Goal: Transaction & Acquisition: Purchase product/service

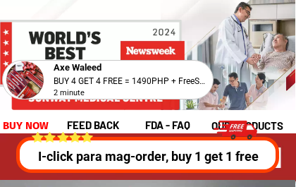
click at [146, 154] on p "I-click para mag-order, buy 1 get 1 free" at bounding box center [148, 155] width 270 height 19
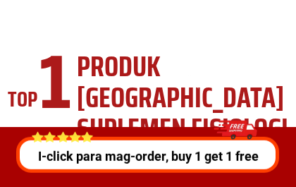
scroll to position [5074, 0]
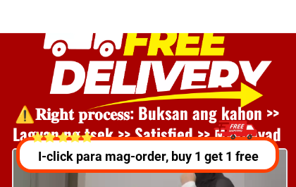
click at [194, 154] on p "I-click para mag-order, buy 1 get 1 free" at bounding box center [148, 155] width 270 height 19
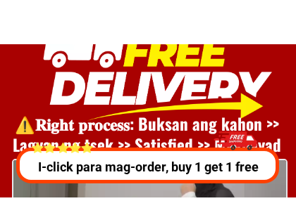
scroll to position [5075, 0]
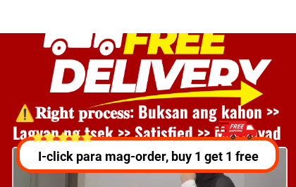
click at [189, 151] on p "I-click para mag-order, buy 1 get 1 free" at bounding box center [148, 155] width 270 height 19
click at [191, 150] on p "I-click para mag-order, buy 1 get 1 free" at bounding box center [148, 155] width 270 height 19
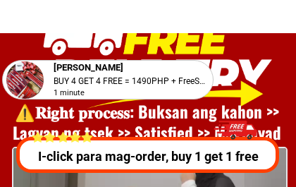
click at [175, 158] on p "I-click para mag-order, buy 1 get 1 free" at bounding box center [148, 155] width 270 height 19
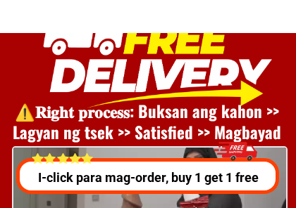
click at [176, 178] on p "I-click para mag-order, buy 1 get 1 free" at bounding box center [148, 177] width 270 height 19
click at [177, 176] on p "I-click para mag-order, buy 1 get 1 free" at bounding box center [148, 177] width 270 height 19
click at [173, 178] on p "I-click para mag-order, buy 1 get 1 free" at bounding box center [143, 177] width 267 height 19
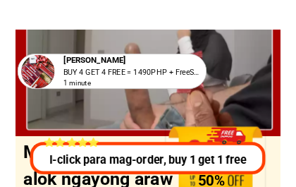
scroll to position [5212, 0]
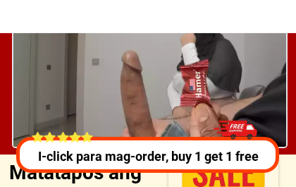
click at [206, 149] on p "I-click para mag-order, buy 1 get 1 free" at bounding box center [148, 155] width 270 height 19
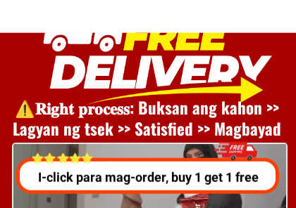
click at [196, 166] on div at bounding box center [144, 176] width 261 height 36
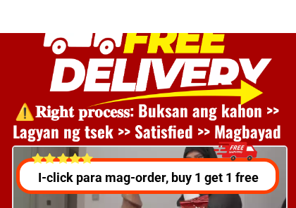
scroll to position [5075, 0]
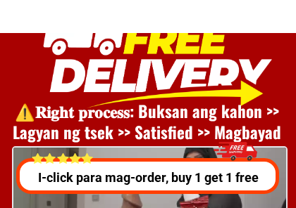
click at [204, 172] on p "I-click para mag-order, buy 1 get 1 free" at bounding box center [148, 177] width 270 height 19
click at [204, 176] on p "I-click para mag-order, buy 1 get 1 free" at bounding box center [148, 177] width 270 height 19
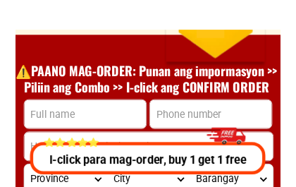
scroll to position [5391, 0]
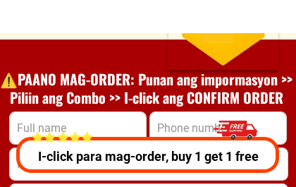
click at [92, 127] on div "I-click para mag-order, buy 1 get 1 free" at bounding box center [148, 142] width 270 height 61
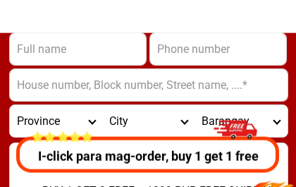
scroll to position [5470, 0]
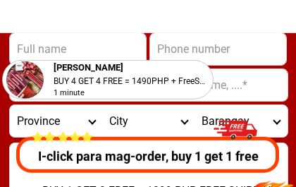
click at [48, 46] on input "Input full_name" at bounding box center [78, 49] width 136 height 32
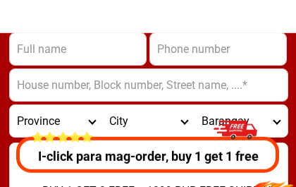
type input "0975 271 6044 - 0991 878 2826"
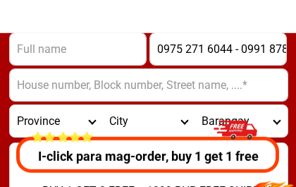
type input "0975 271 6044 - 0991 878 2826"
type input "[PERSON_NAME] M N. N. N. N [PERSON_NAME]"
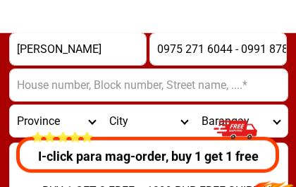
type input "[PERSON_NAME] M N. N. N. N [PERSON_NAME]"
click at [56, 87] on input "Input address" at bounding box center [148, 85] width 277 height 32
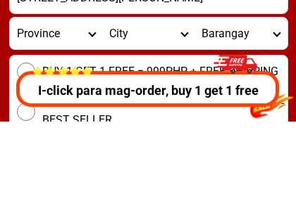
type input "[STREET_ADDRESS][PERSON_NAME]"
click at [43, 105] on select "Province [GEOGRAPHIC_DATA] [GEOGRAPHIC_DATA][PERSON_NAME][GEOGRAPHIC_DATA][GEOG…" at bounding box center [56, 121] width 92 height 32
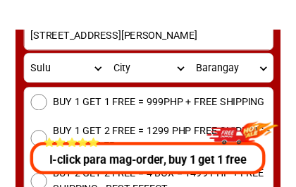
scroll to position [5516, 0]
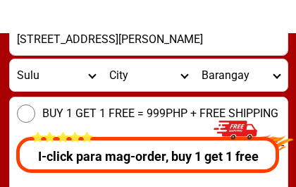
click at [49, 81] on select "Province [GEOGRAPHIC_DATA] [GEOGRAPHIC_DATA][PERSON_NAME][GEOGRAPHIC_DATA][GEOG…" at bounding box center [56, 75] width 92 height 32
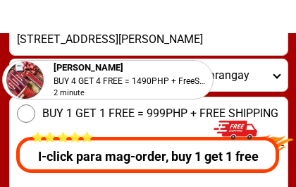
select select "63_219"
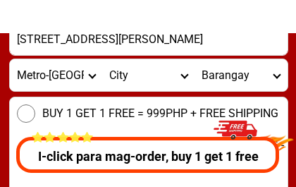
click at [122, 75] on select "City [GEOGRAPHIC_DATA] [GEOGRAPHIC_DATA] [GEOGRAPHIC_DATA] [GEOGRAPHIC_DATA]-ci…" at bounding box center [148, 75] width 92 height 32
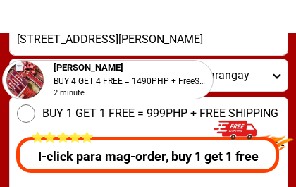
select select "63_2191080"
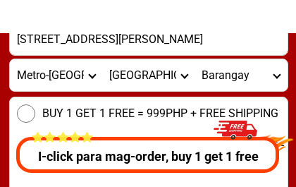
click at [234, 77] on select "[GEOGRAPHIC_DATA] Bagbaguin Balangkas Bignay [PERSON_NAME] Canumay [GEOGRAPHIC_…" at bounding box center [240, 75] width 92 height 32
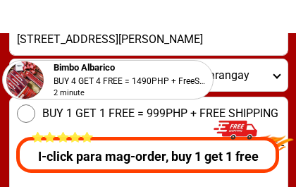
select select "63_21910803667"
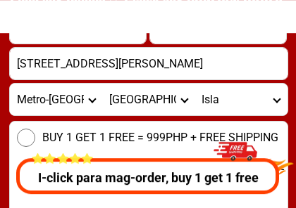
scroll to position [5496, 0]
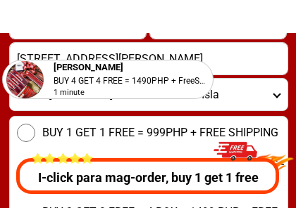
click at [27, 136] on div "I-click para mag-order, buy 1 get 1 free" at bounding box center [148, 164] width 270 height 61
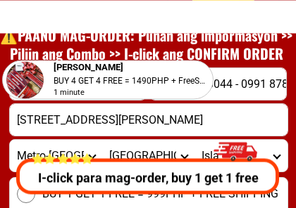
scroll to position [5435, 0]
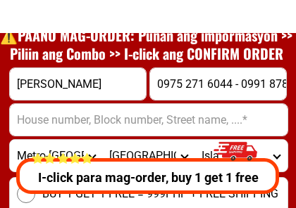
click at [49, 120] on input "Input address" at bounding box center [148, 120] width 277 height 32
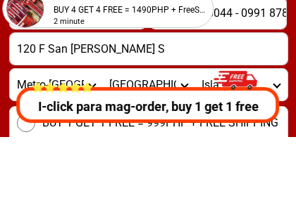
type input "[STREET_ADDRESS][PERSON_NAME]"
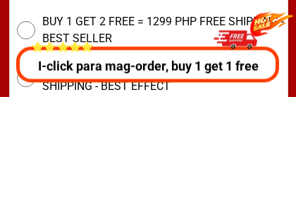
scroll to position [5540, 0]
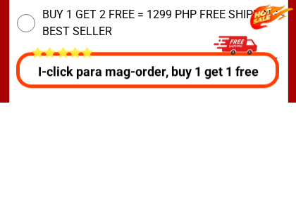
click at [125, 113] on span "BUY 1 GET 2 FREE = 1299 PHP FREE SHIPPING - BEST SELLER" at bounding box center [164, 130] width 245 height 34
click at [35, 120] on input "BUY 1 GET 2 FREE = 1299 PHP FREE SHIPPING - BEST SELLER" at bounding box center [26, 129] width 18 height 18
radio input "true"
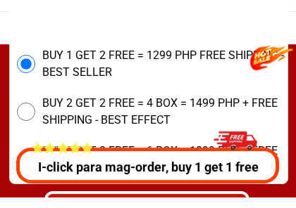
scroll to position [5617, 0]
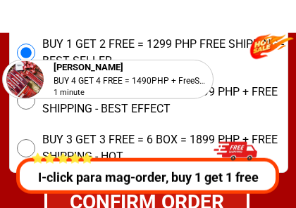
click at [237, 88] on span "BUY 2 GET 2 FREE = 4 BOX = 1499 PHP + FREE SHIPPING - BEST EFFECT" at bounding box center [164, 101] width 245 height 34
click at [35, 92] on input "BUY 2 GET 2 FREE = 4 BOX = 1499 PHP + FREE SHIPPING - BEST EFFECT" at bounding box center [26, 101] width 18 height 18
radio input "true"
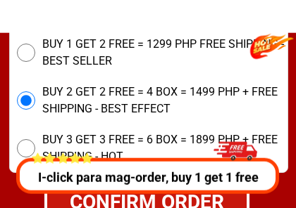
click at [24, 48] on input "BUY 1 GET 2 FREE = 1299 PHP FREE SHIPPING - BEST SELLER" at bounding box center [26, 53] width 18 height 18
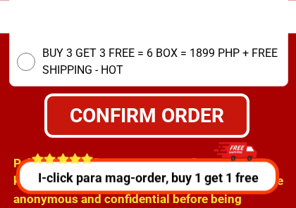
scroll to position [5703, 0]
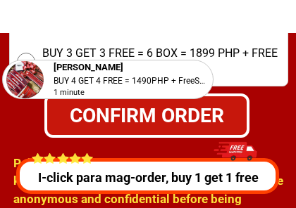
click at [140, 114] on div "CONFIRM ORDER" at bounding box center [146, 116] width 199 height 30
radio input "true"
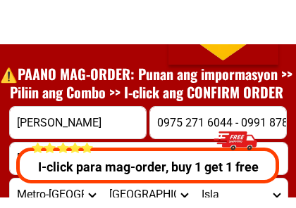
scroll to position [5403, 0]
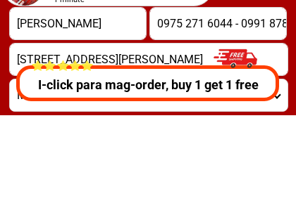
click at [214, 101] on input "0975 271 6044 - 0991 878 28266" at bounding box center [218, 117] width 136 height 32
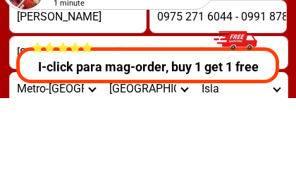
scroll to position [5503, 0]
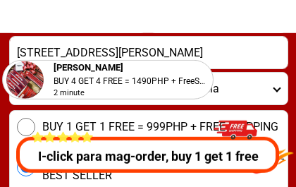
type input "0975 271 6044 - 0991 878 2826"
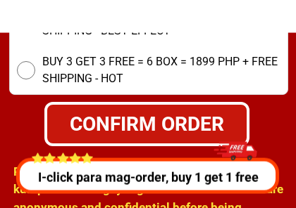
scroll to position [5700, 0]
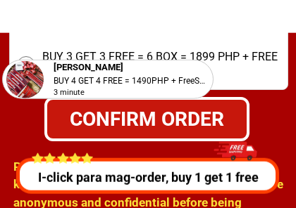
click at [175, 127] on div "CONFIRM ORDER" at bounding box center [146, 119] width 199 height 30
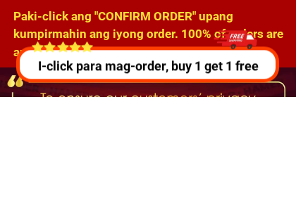
scroll to position [5738, 0]
click at [144, 120] on h1 "Paki-click ang "CONFIRM ORDER" upang kumpirmahin ang iyong order. 100% of order…" at bounding box center [152, 156] width 278 height 72
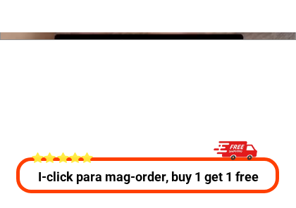
scroll to position [6322, 0]
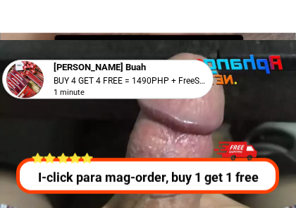
click at [135, 179] on p "I-click para mag-order, buy 1 get 1 free" at bounding box center [148, 177] width 270 height 19
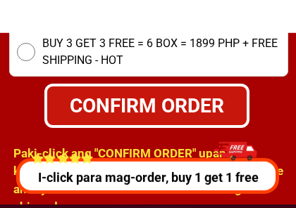
scroll to position [5714, 0]
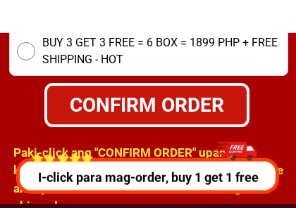
click at [146, 99] on div "CONFIRM ORDER" at bounding box center [146, 104] width 208 height 31
radio input "true"
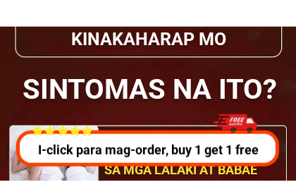
scroll to position [8438, 0]
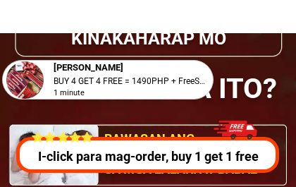
type input "[STREET_ADDRESS][PERSON_NAME]"
